Goal: Answer question/provide support

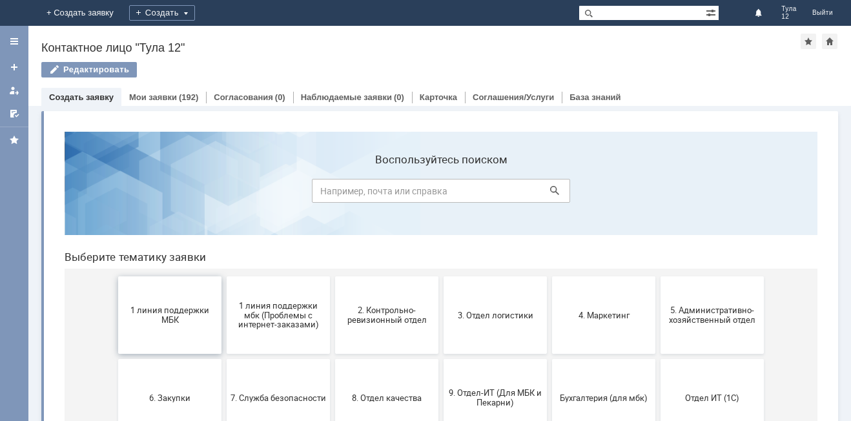
click at [166, 311] on span "1 линия поддержки МБК" at bounding box center [170, 314] width 96 height 19
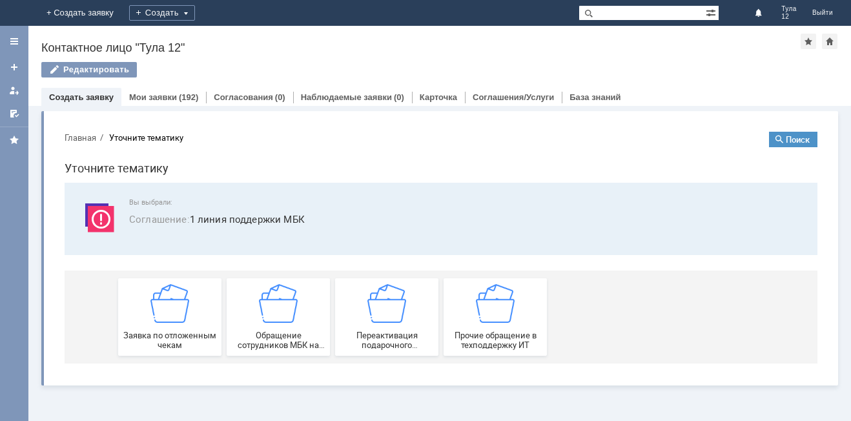
click at [167, 311] on img at bounding box center [169, 303] width 39 height 39
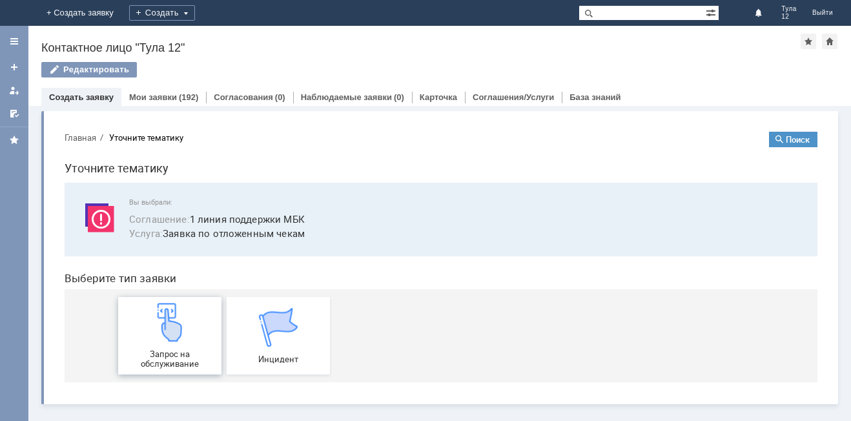
click at [167, 311] on img at bounding box center [169, 322] width 39 height 39
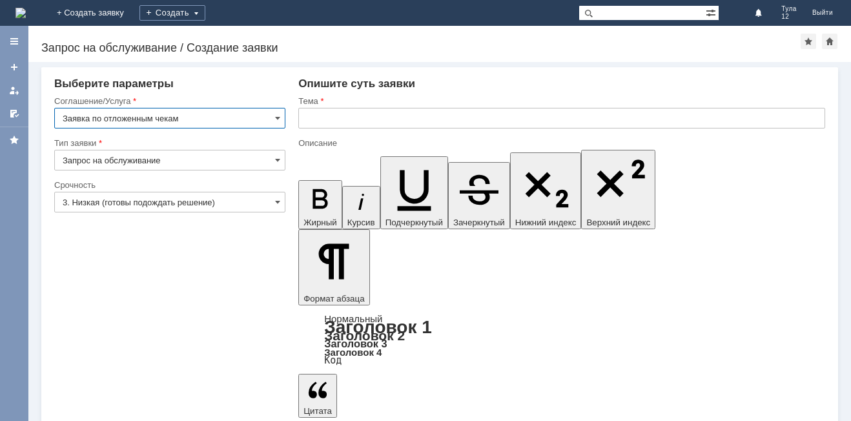
click at [372, 125] on input "text" at bounding box center [561, 118] width 527 height 21
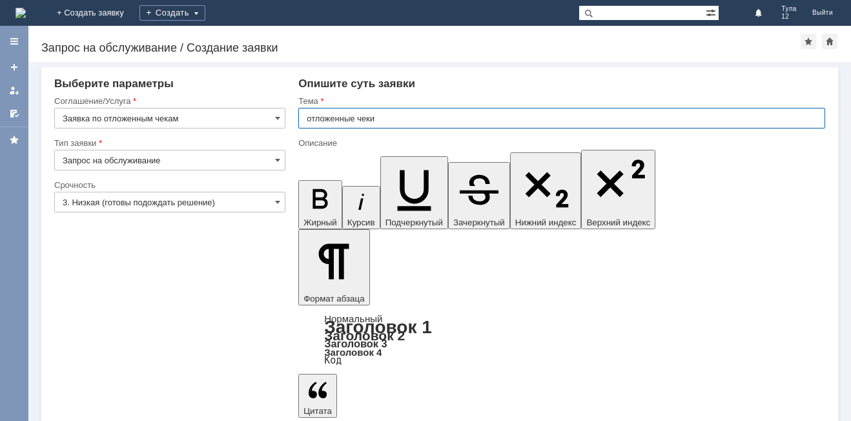
type input "отложенные чеки"
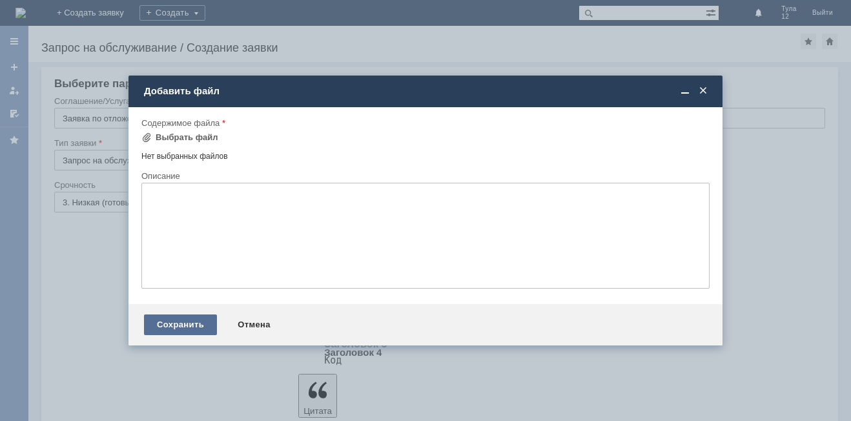
click at [176, 322] on div "Сохранить" at bounding box center [180, 324] width 73 height 21
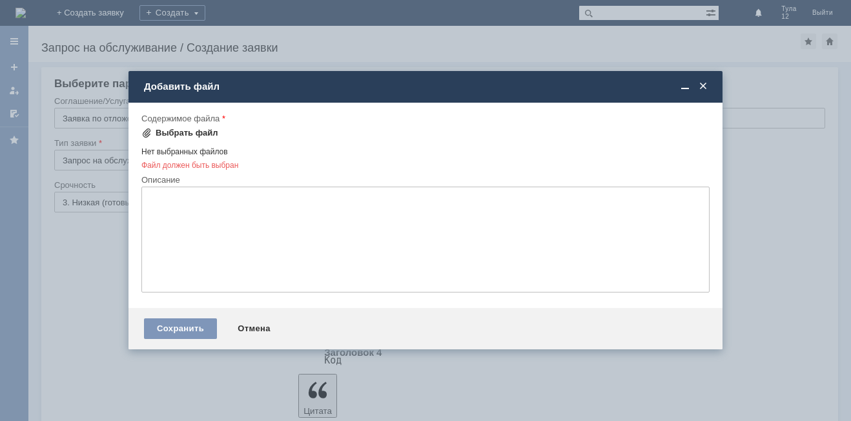
click at [191, 130] on div "Выбрать файл" at bounding box center [187, 133] width 63 height 10
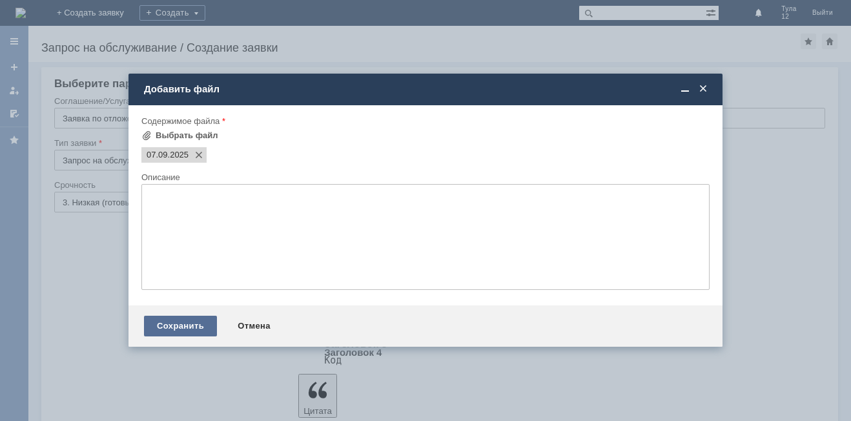
click at [193, 327] on div "Сохранить" at bounding box center [180, 326] width 73 height 21
